Goal: Book appointment/travel/reservation

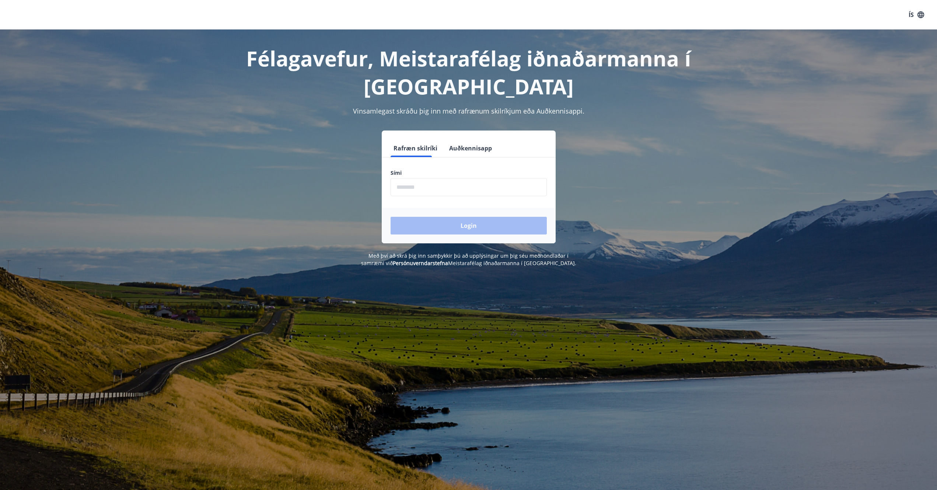
click at [423, 161] on form "Rafræn skilríki Auðkennisapp Sími ​ Login" at bounding box center [469, 191] width 174 height 104
click at [426, 190] on input "phone" at bounding box center [469, 187] width 156 height 18
type input "********"
click at [444, 227] on button "Login" at bounding box center [469, 226] width 156 height 18
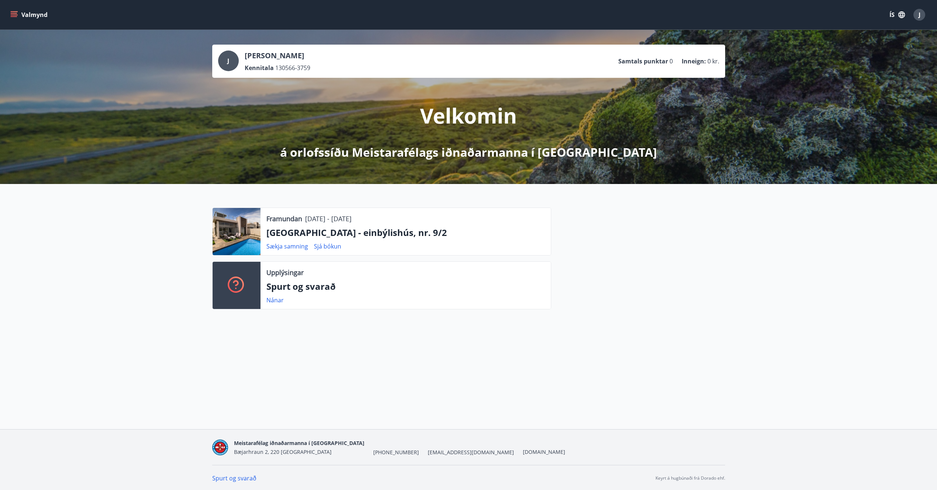
click at [14, 14] on icon "menu" at bounding box center [13, 14] width 7 height 7
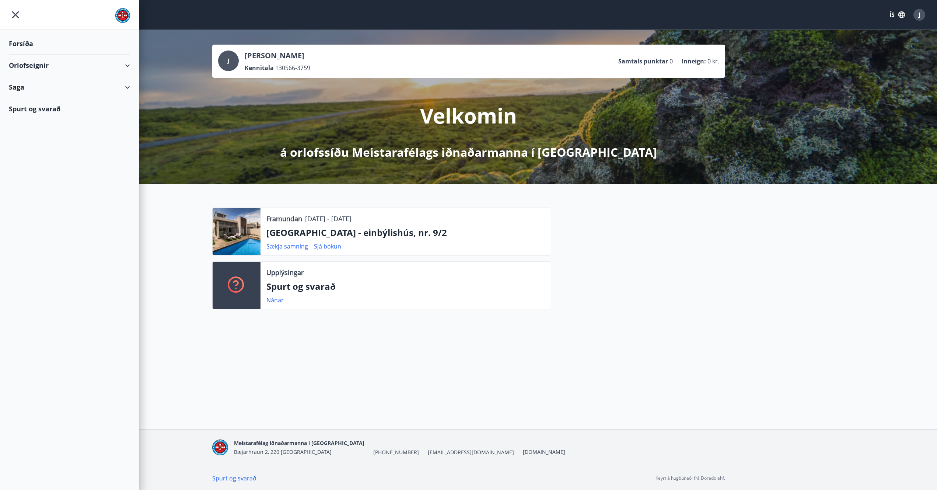
click at [35, 64] on div "Orlofseignir" at bounding box center [69, 66] width 121 height 22
click at [35, 101] on div "Bókunardagatal" at bounding box center [69, 99] width 109 height 15
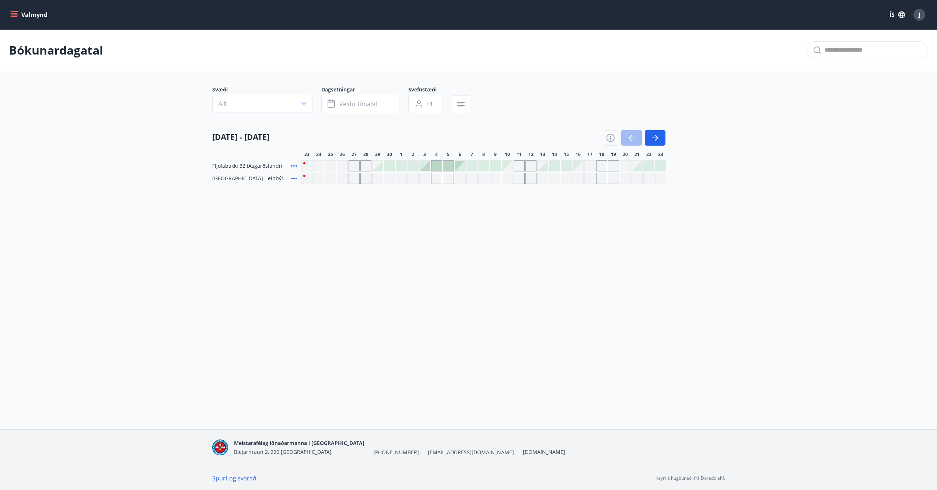
click at [14, 14] on icon "menu" at bounding box center [13, 14] width 7 height 7
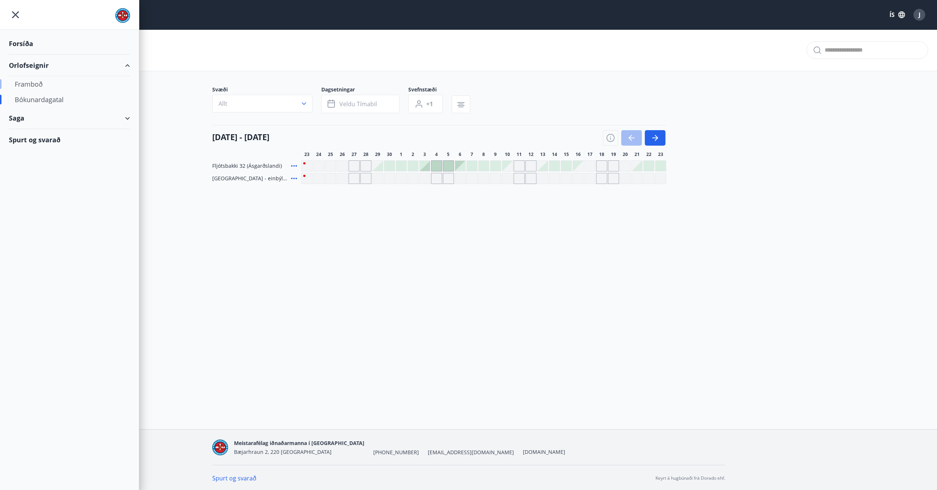
click at [35, 85] on div "Framboð" at bounding box center [69, 83] width 109 height 15
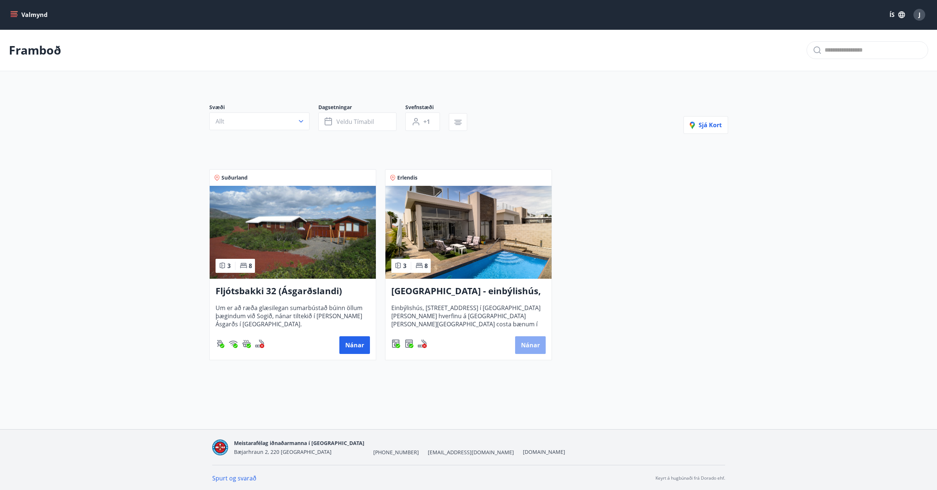
click at [537, 344] on button "Nánar" at bounding box center [530, 345] width 31 height 18
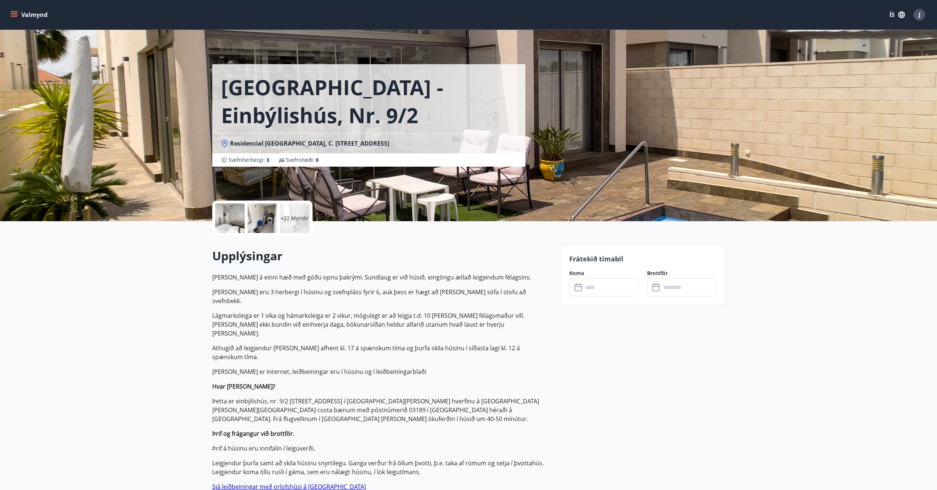
click at [596, 287] on input "text" at bounding box center [610, 287] width 55 height 18
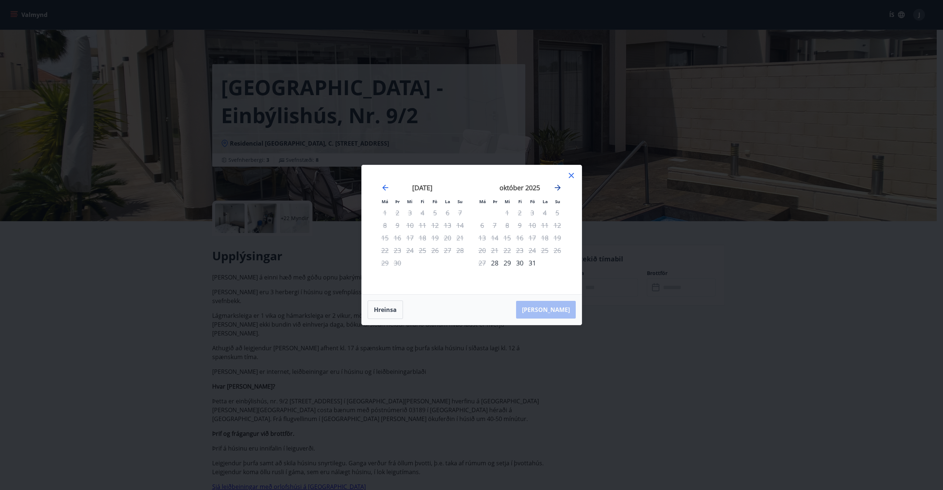
click at [558, 188] on icon "Move forward to switch to the next month." at bounding box center [558, 188] width 6 height 6
click at [557, 186] on icon "Move forward to switch to the next month." at bounding box center [558, 187] width 9 height 9
click at [557, 187] on icon "Move forward to switch to the next month." at bounding box center [558, 187] width 9 height 9
click at [557, 186] on icon "Move forward to switch to the next month." at bounding box center [558, 187] width 9 height 9
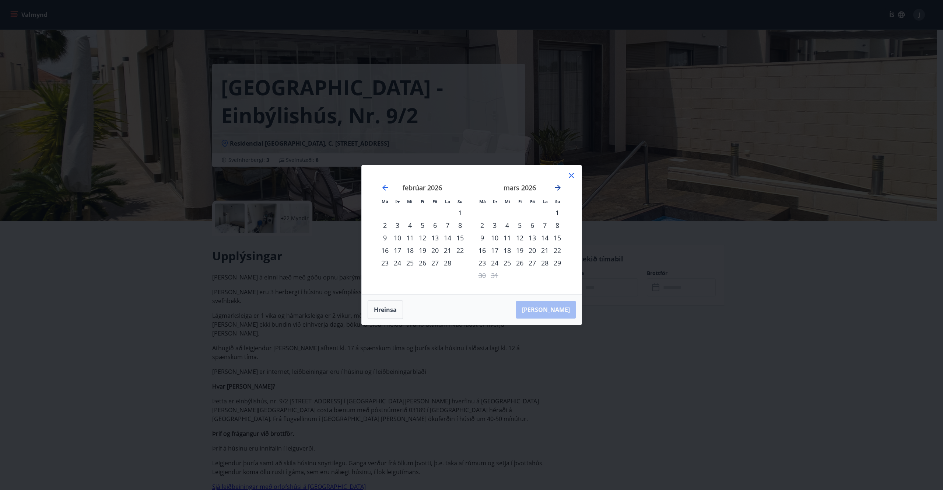
click at [557, 185] on icon "Move forward to switch to the next month." at bounding box center [558, 187] width 9 height 9
click at [556, 185] on icon "Move forward to switch to the next month." at bounding box center [558, 187] width 9 height 9
click at [556, 184] on icon "Move forward to switch to the next month." at bounding box center [558, 187] width 9 height 9
click at [555, 184] on icon "Move forward to switch to the next month." at bounding box center [558, 187] width 9 height 9
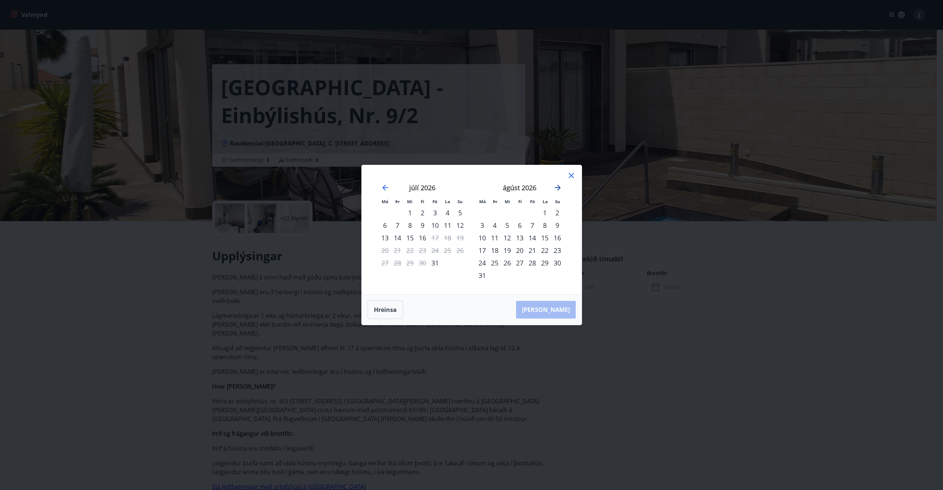
click at [555, 184] on icon "Move forward to switch to the next month." at bounding box center [558, 187] width 9 height 9
click at [383, 187] on icon "Move backward to switch to the previous month." at bounding box center [385, 187] width 9 height 9
click at [384, 187] on icon "Move backward to switch to the previous month." at bounding box center [386, 188] width 6 height 6
click at [384, 188] on icon "Move backward to switch to the previous month." at bounding box center [386, 188] width 6 height 6
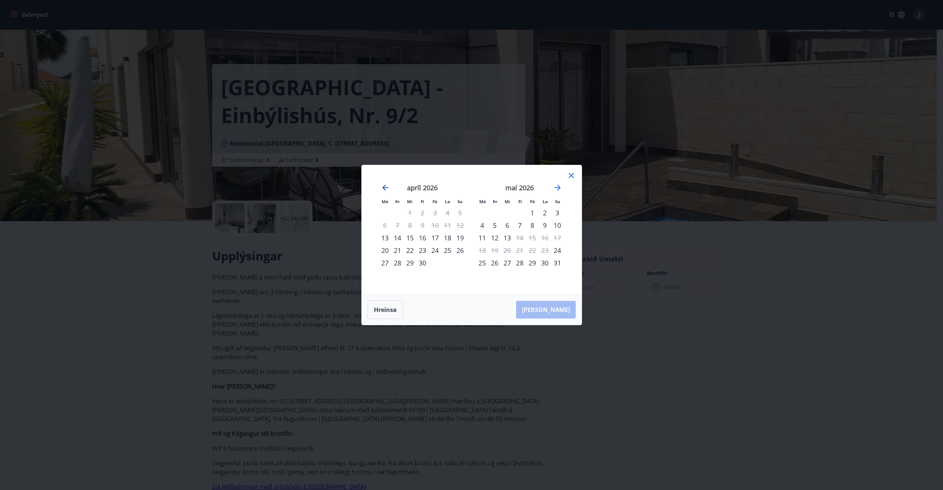
click at [384, 187] on icon "Move backward to switch to the previous month." at bounding box center [386, 188] width 6 height 6
click at [556, 187] on icon "Move forward to switch to the next month." at bounding box center [558, 187] width 9 height 9
click at [385, 191] on icon "Move backward to switch to the previous month." at bounding box center [385, 187] width 9 height 9
click at [556, 188] on icon "Move forward to switch to the next month." at bounding box center [558, 188] width 6 height 6
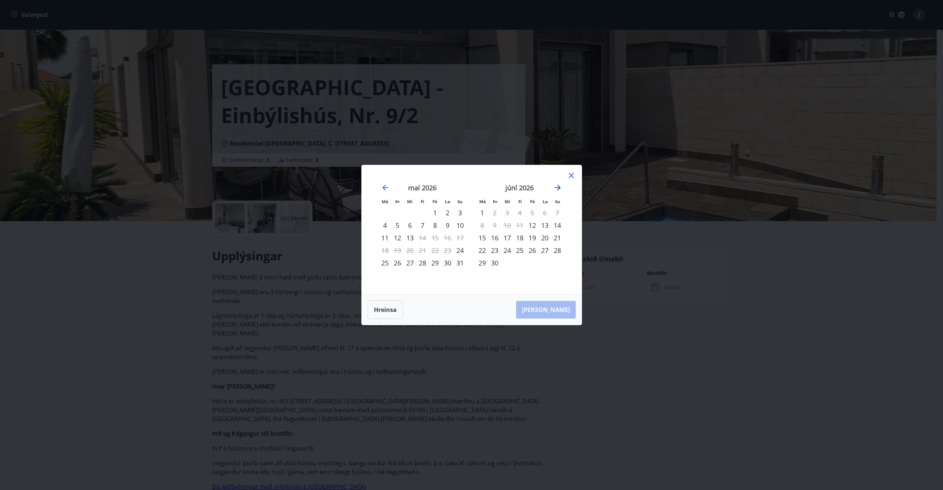
click at [556, 187] on icon "Move forward to switch to the next month." at bounding box center [558, 188] width 6 height 6
click at [570, 174] on icon at bounding box center [571, 175] width 9 height 9
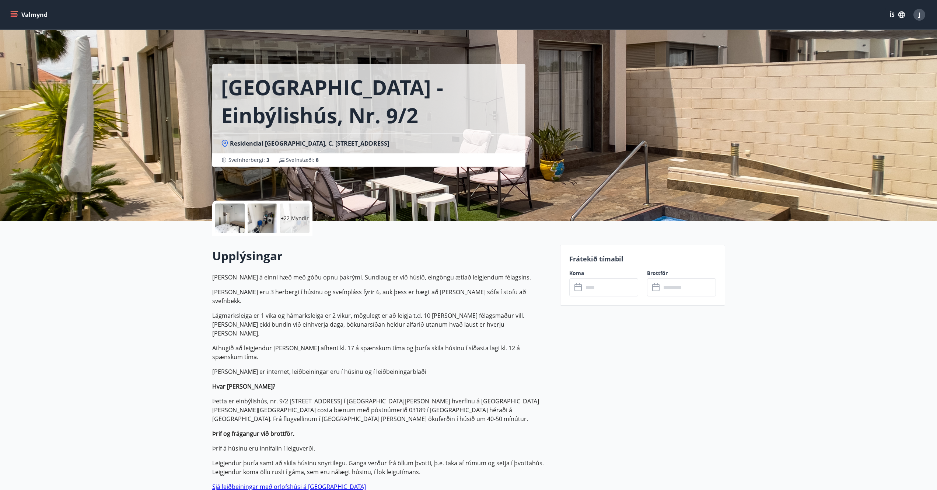
click at [18, 7] on div "Valmynd ÍS J" at bounding box center [468, 15] width 919 height 18
click at [17, 13] on icon "menu" at bounding box center [13, 14] width 7 height 7
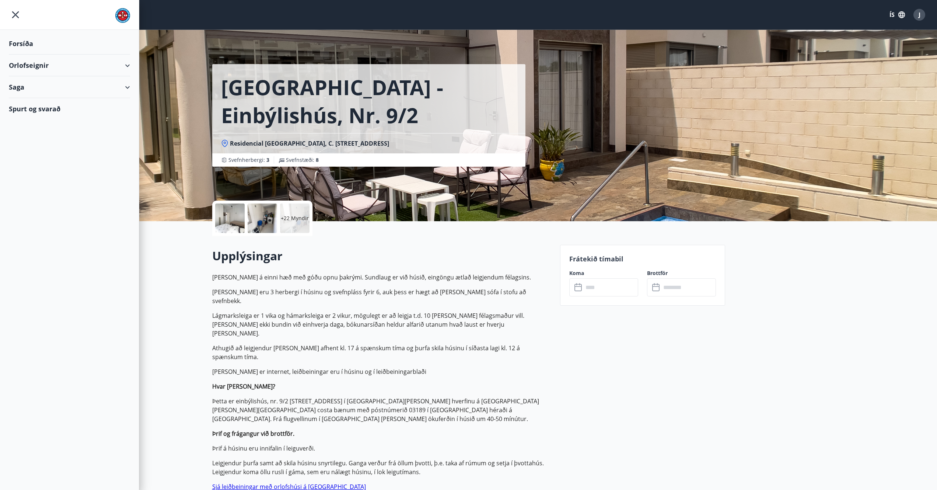
click at [26, 90] on div "Saga" at bounding box center [69, 87] width 121 height 22
click at [28, 104] on div "Bókanir" at bounding box center [69, 105] width 109 height 15
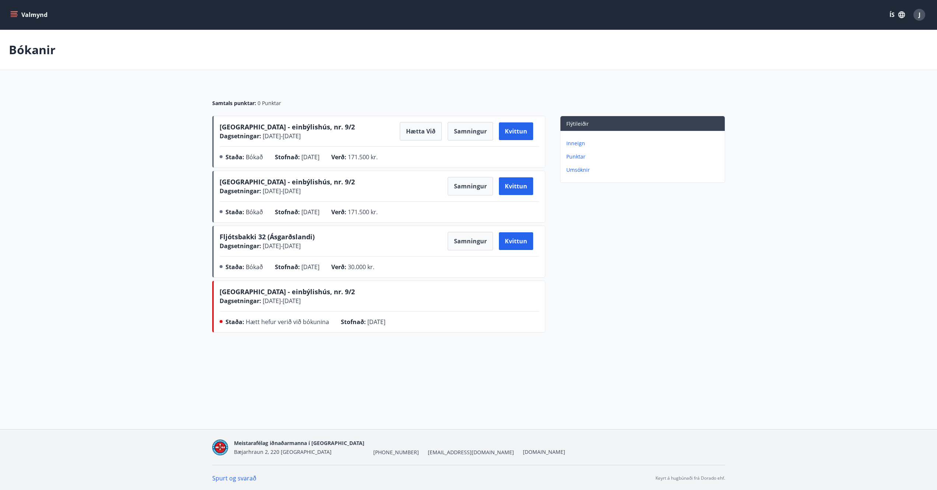
click at [14, 13] on icon "menu" at bounding box center [14, 13] width 7 height 1
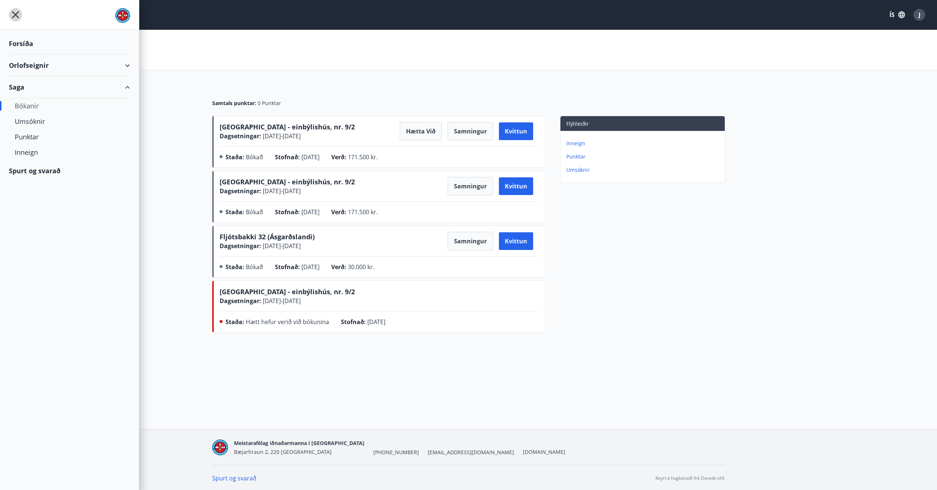
click at [14, 15] on icon "menu" at bounding box center [15, 14] width 13 height 13
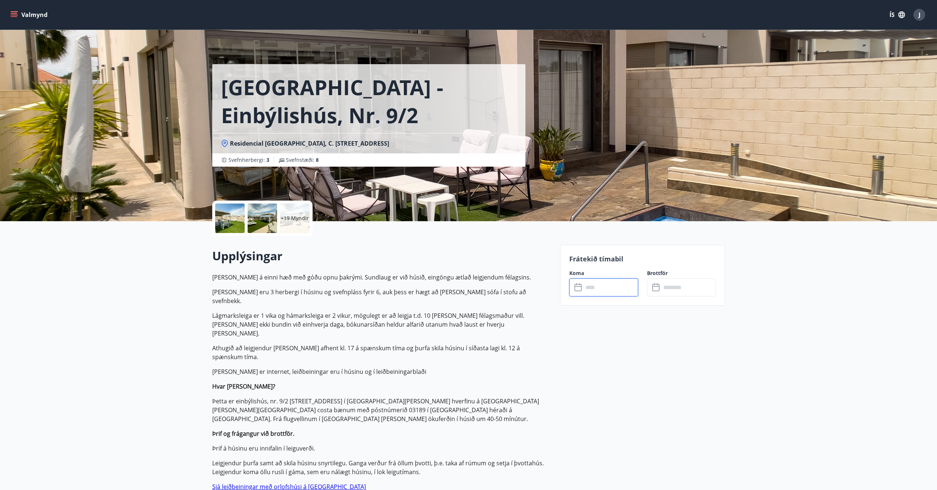
click at [587, 286] on input "text" at bounding box center [610, 287] width 55 height 18
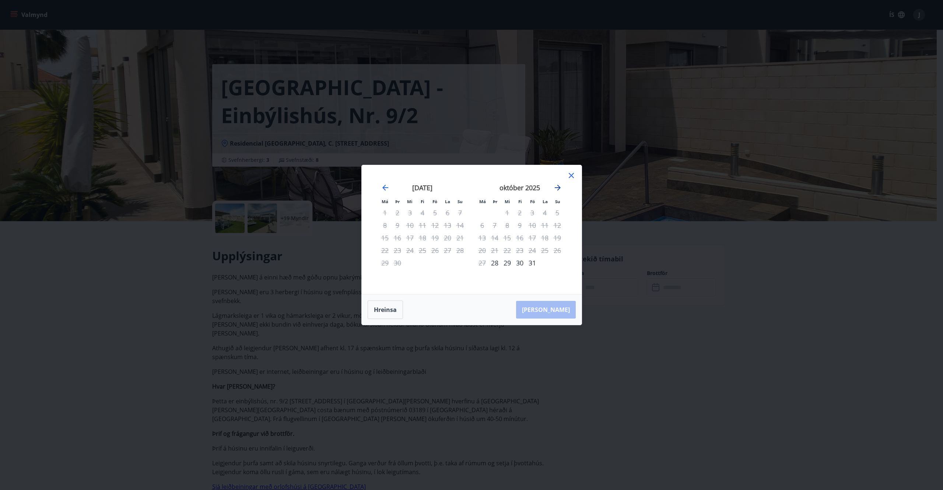
click at [556, 186] on icon "Move forward to switch to the next month." at bounding box center [558, 187] width 9 height 9
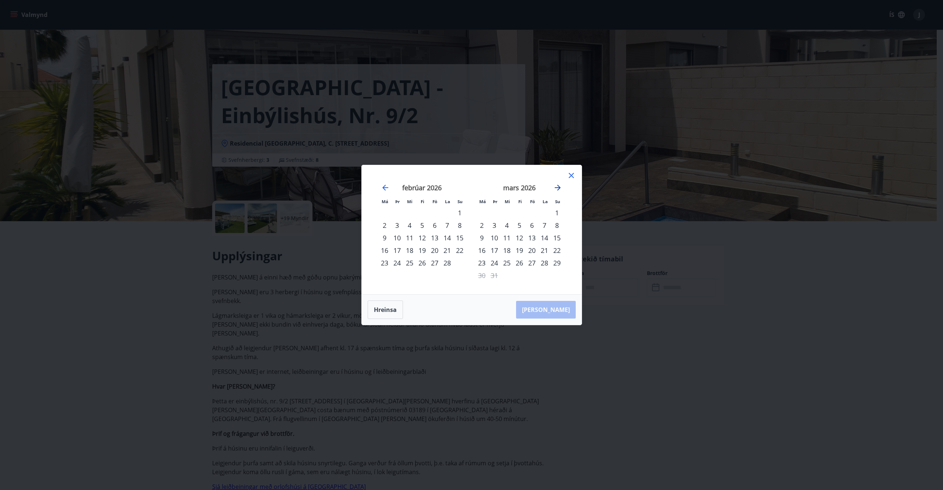
click at [556, 186] on icon "Move forward to switch to the next month." at bounding box center [558, 187] width 9 height 9
click at [556, 187] on icon "Move forward to switch to the next month." at bounding box center [558, 187] width 9 height 9
click at [558, 184] on icon "Move forward to switch to the next month." at bounding box center [558, 187] width 9 height 9
click at [571, 177] on icon at bounding box center [571, 175] width 9 height 9
